Goal: Task Accomplishment & Management: Use online tool/utility

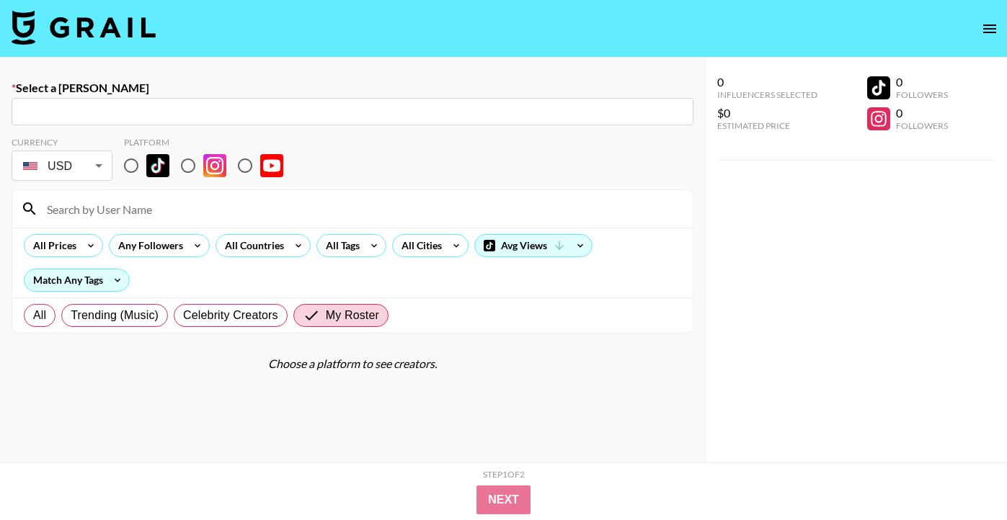
click at [71, 23] on img at bounding box center [84, 27] width 144 height 35
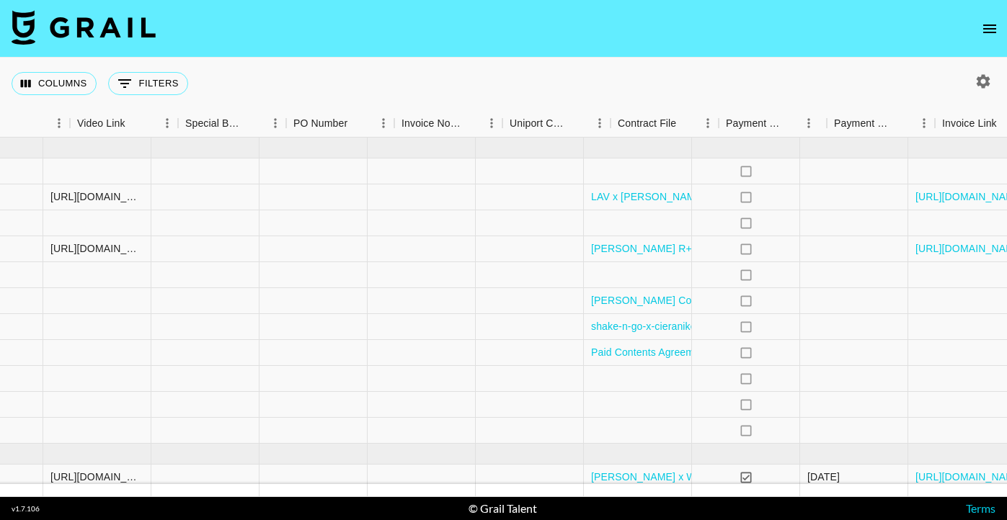
scroll to position [0, 1386]
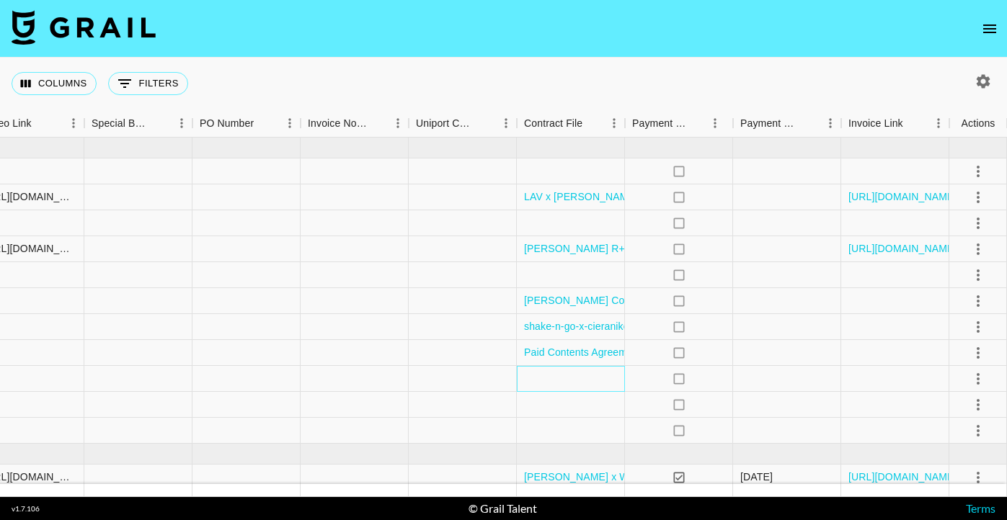
click at [555, 375] on div at bounding box center [571, 379] width 108 height 26
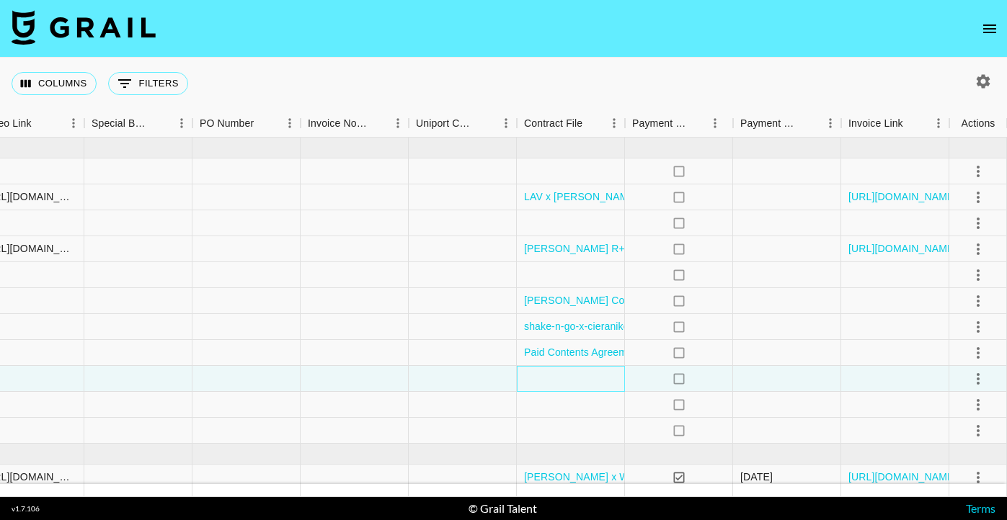
click at [555, 375] on div at bounding box center [571, 379] width 108 height 26
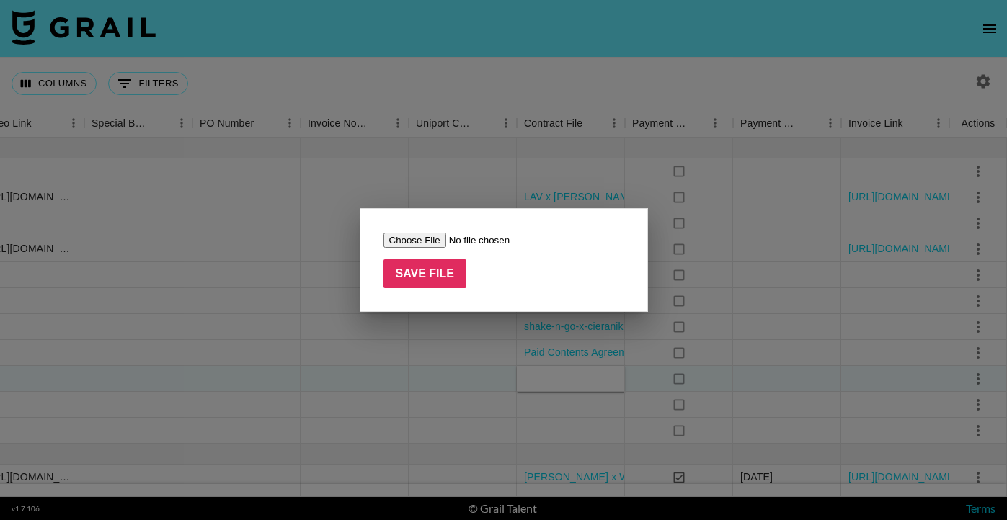
click at [427, 234] on input "file" at bounding box center [474, 240] width 182 height 15
click at [424, 241] on input "file" at bounding box center [474, 240] width 182 height 15
type input "C:\fakepath\Copy of NS_US_Influencer_Agreement_MacyLo.docx"
click at [442, 274] on input "Save File" at bounding box center [425, 273] width 84 height 29
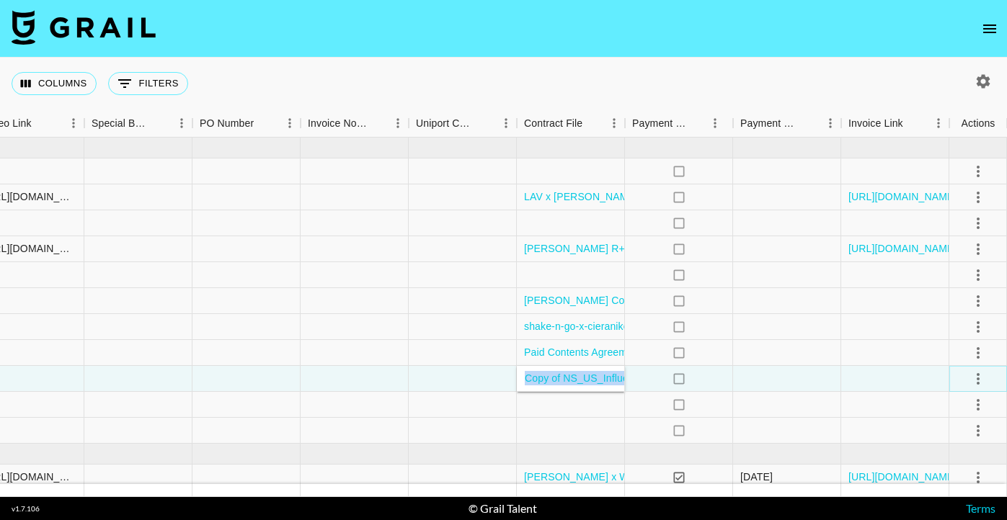
click at [979, 380] on icon "select merge strategy" at bounding box center [977, 378] width 17 height 17
click at [965, 246] on li "Confirm" at bounding box center [960, 244] width 94 height 26
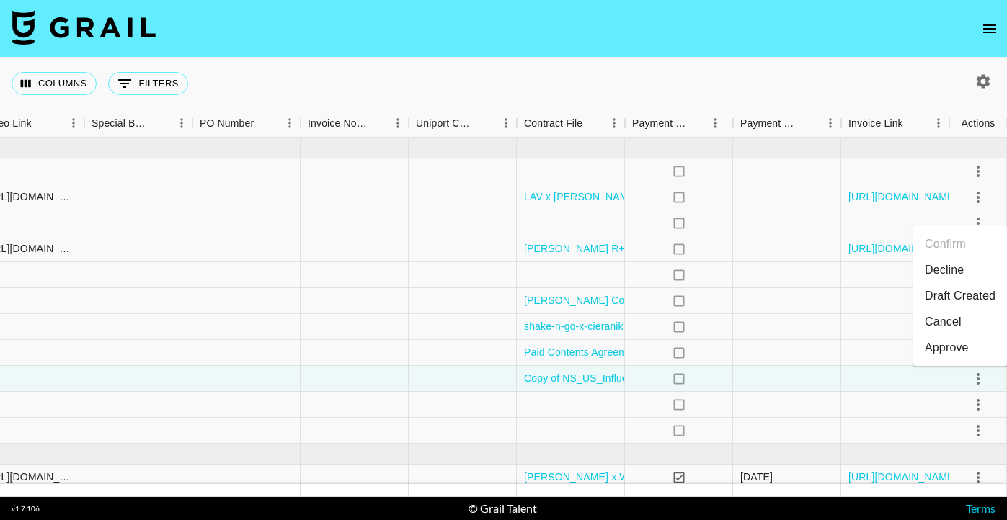
click at [862, 94] on div "Columns 0 Filters + Booking" at bounding box center [503, 84] width 1007 height 52
click at [976, 267] on icon "select merge strategy" at bounding box center [977, 275] width 17 height 17
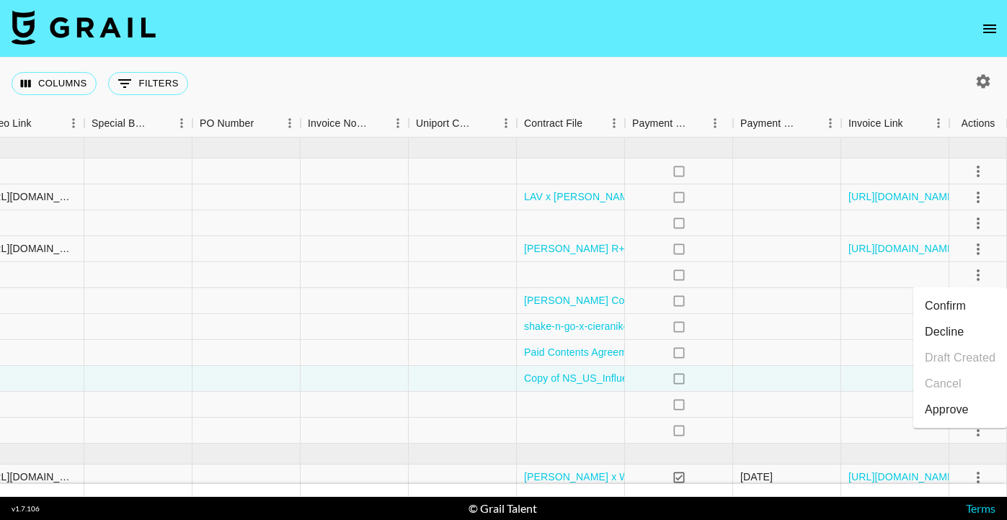
click at [970, 301] on li "Confirm" at bounding box center [960, 306] width 94 height 26
click at [964, 359] on li "Draft Created" at bounding box center [960, 358] width 94 height 26
click at [729, 74] on div "Columns 0 Filters + Booking" at bounding box center [503, 84] width 1007 height 52
click at [979, 403] on icon "select merge strategy" at bounding box center [977, 404] width 17 height 17
click at [964, 325] on li "Draft Created" at bounding box center [960, 322] width 94 height 26
